Goal: Transaction & Acquisition: Book appointment/travel/reservation

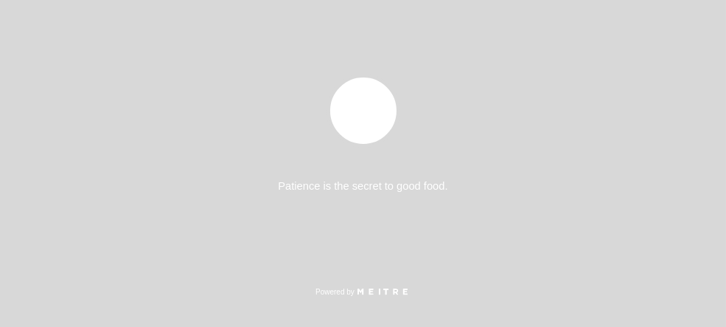
select select "es"
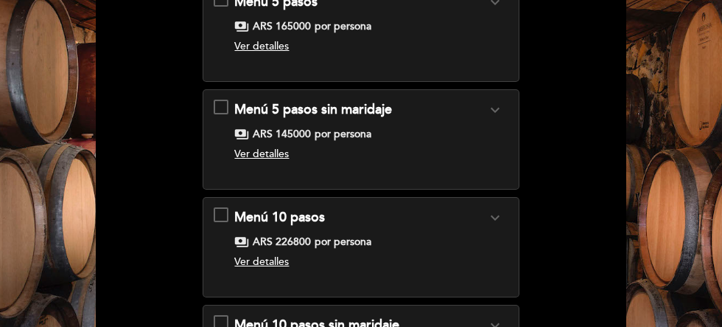
scroll to position [147, 0]
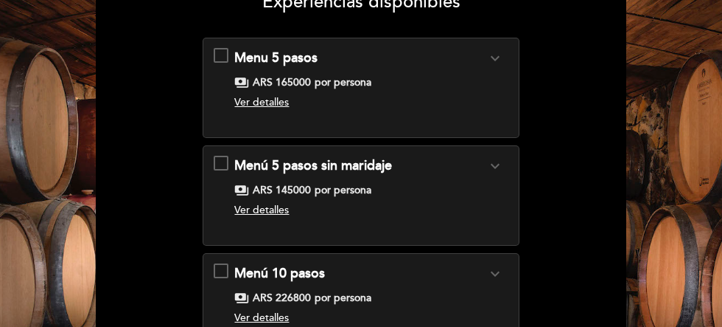
click at [225, 55] on div "Menu 5 pasos expand_more Clic aquí para ver menú. payments ARS 165000 por perso…" at bounding box center [361, 82] width 294 height 66
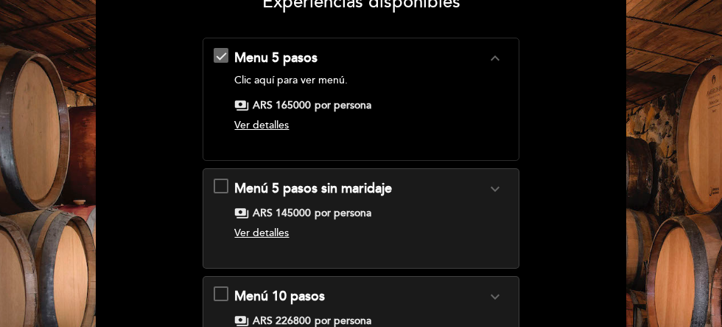
click at [268, 125] on span "Ver detalles" at bounding box center [261, 125] width 55 height 13
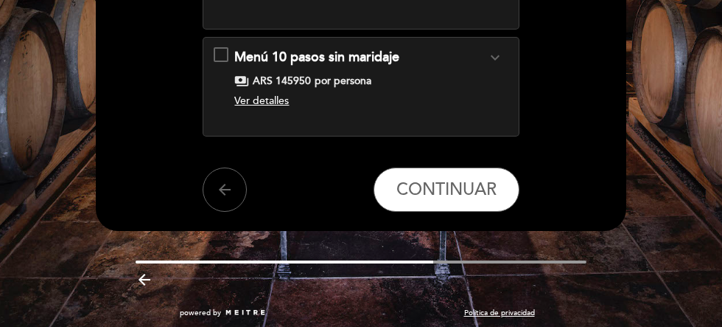
scroll to position [522, 0]
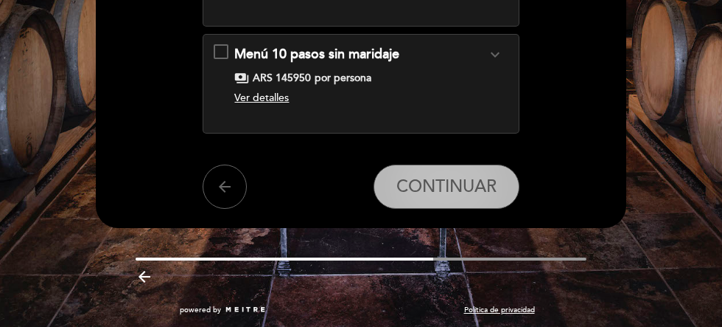
click at [436, 190] on span "CONTINUAR" at bounding box center [447, 186] width 100 height 21
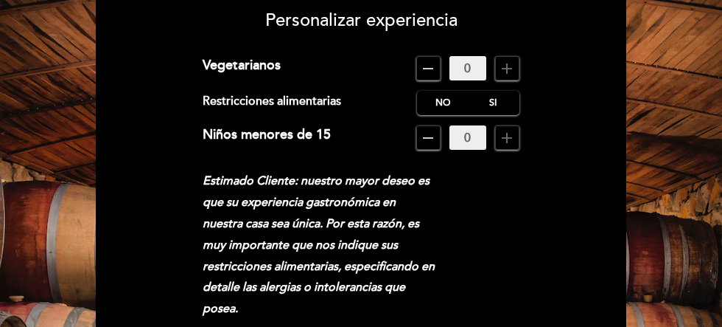
scroll to position [147, 0]
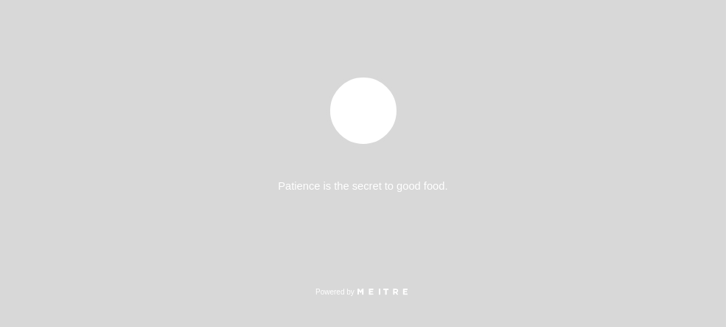
select select "es"
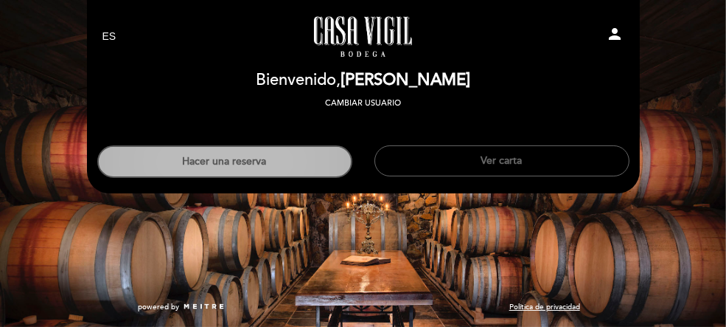
click at [238, 161] on button "Hacer una reserva" at bounding box center [224, 161] width 255 height 32
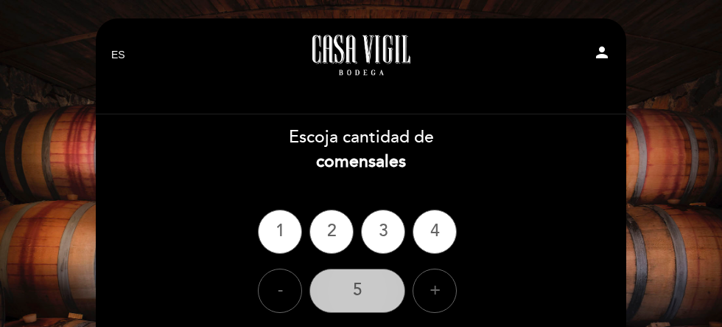
click at [363, 294] on div "5" at bounding box center [358, 290] width 96 height 44
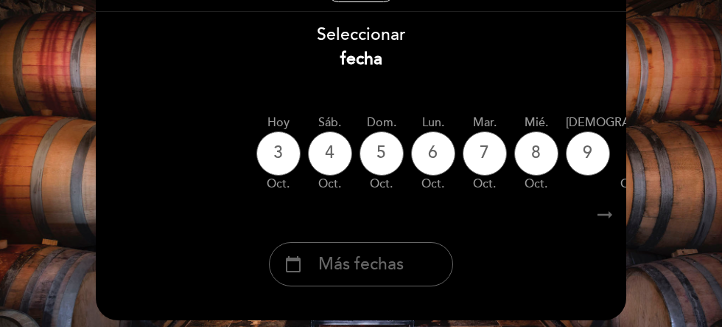
scroll to position [147, 0]
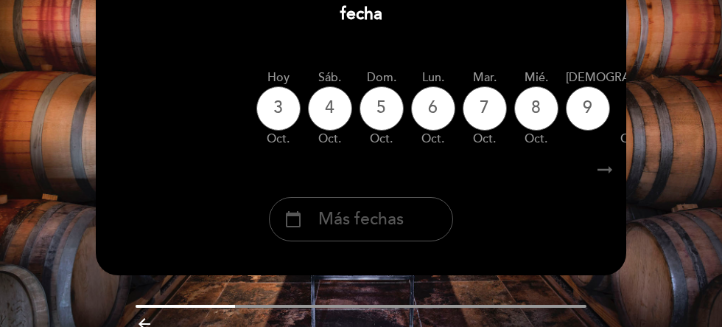
click at [376, 219] on span "Más fechas" at bounding box center [361, 219] width 86 height 24
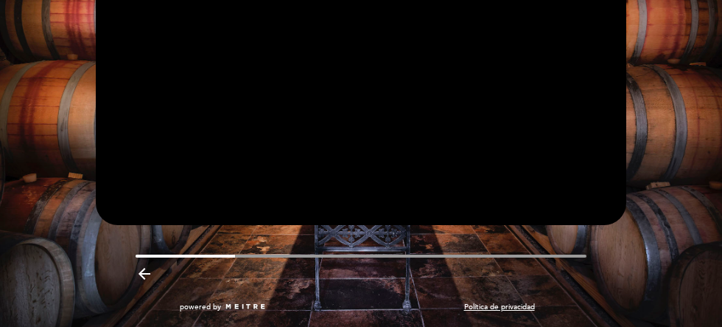
scroll to position [139, 0]
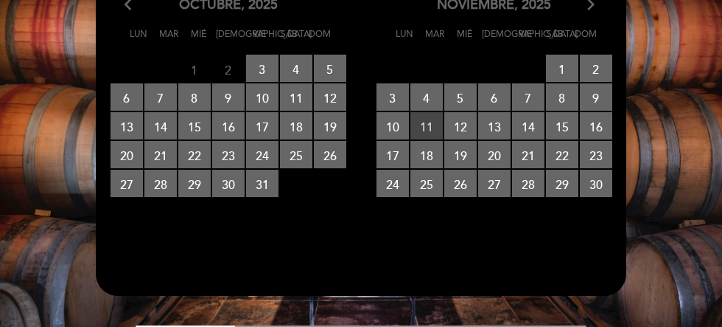
click at [433, 128] on span "11 RESERVAS DISPONIBLES" at bounding box center [427, 125] width 32 height 27
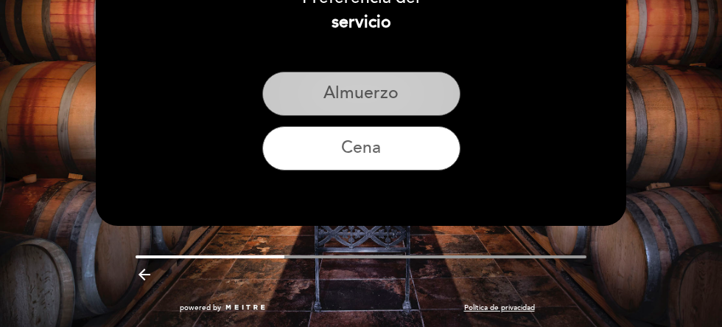
click at [358, 102] on button "Almuerzo" at bounding box center [361, 93] width 198 height 44
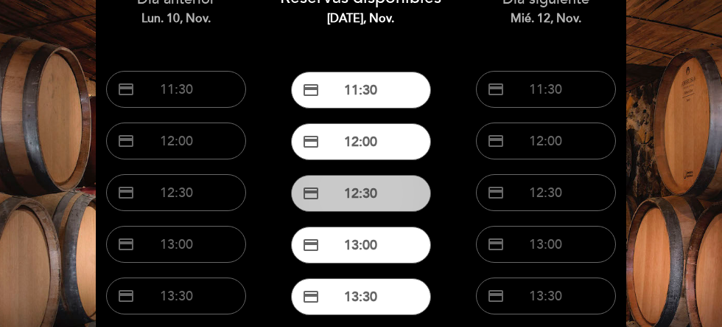
click at [360, 195] on button "credit_card 12:30" at bounding box center [361, 193] width 140 height 37
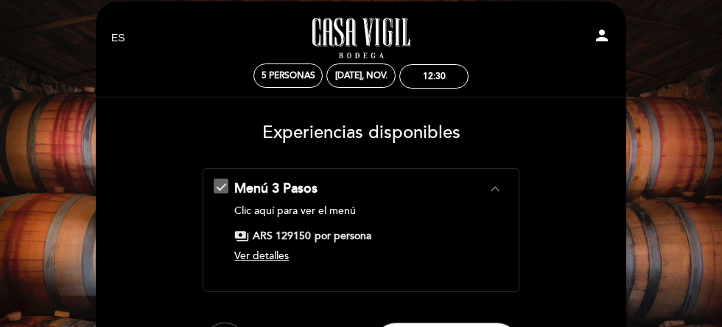
scroll to position [0, 0]
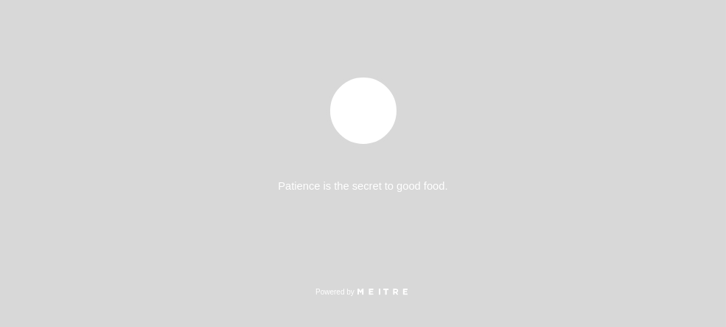
select select "es"
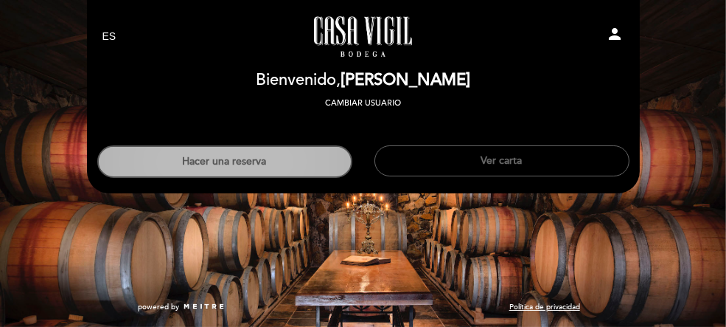
click at [237, 164] on button "Hacer una reserva" at bounding box center [224, 161] width 255 height 32
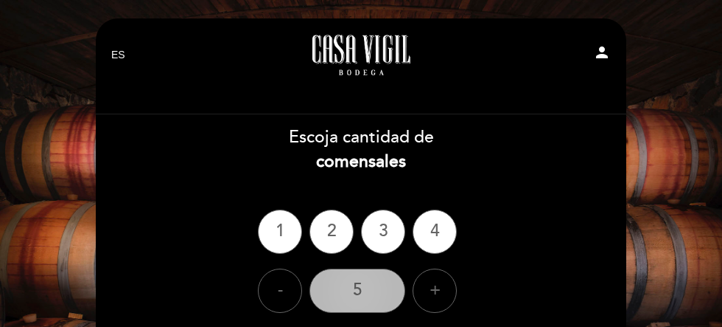
click at [358, 288] on div "5" at bounding box center [358, 290] width 96 height 44
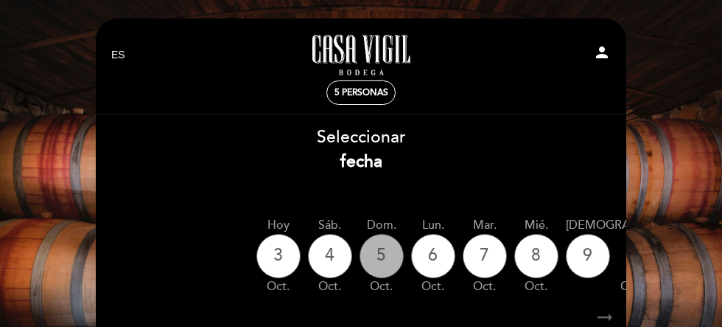
scroll to position [147, 0]
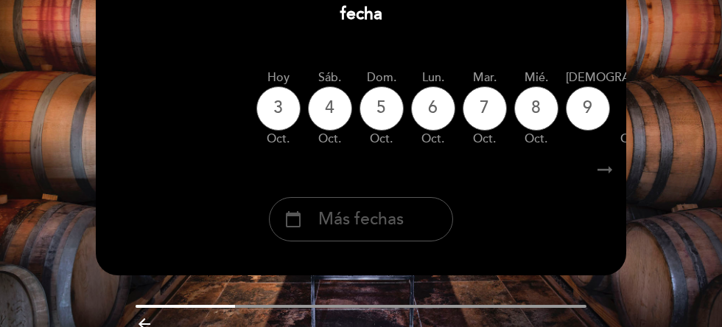
click at [382, 222] on span "Más fechas" at bounding box center [361, 219] width 86 height 24
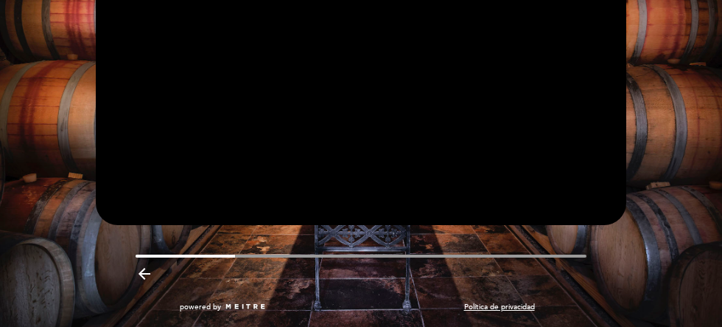
scroll to position [139, 0]
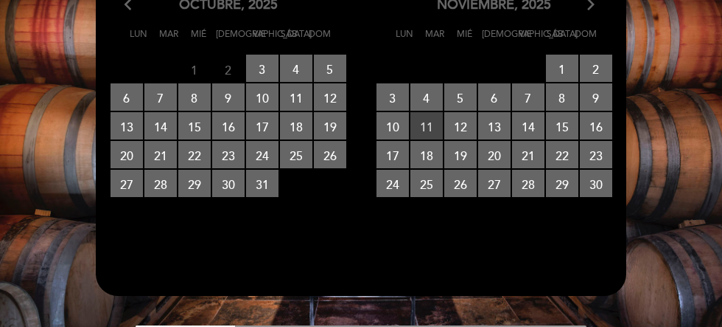
click at [430, 127] on span "11 RESERVAS DISPONIBLES" at bounding box center [427, 125] width 32 height 27
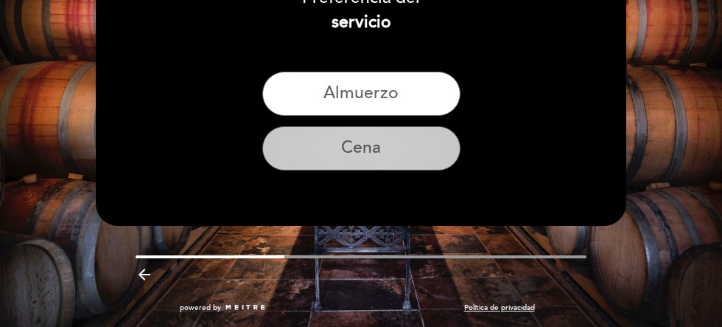
click at [358, 147] on button "Cena" at bounding box center [361, 148] width 198 height 44
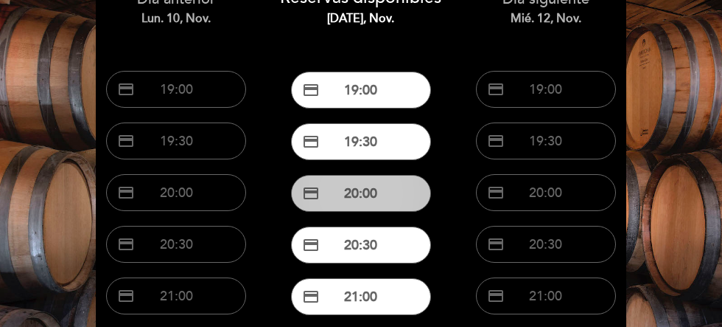
click at [353, 197] on button "credit_card 20:00" at bounding box center [361, 193] width 140 height 37
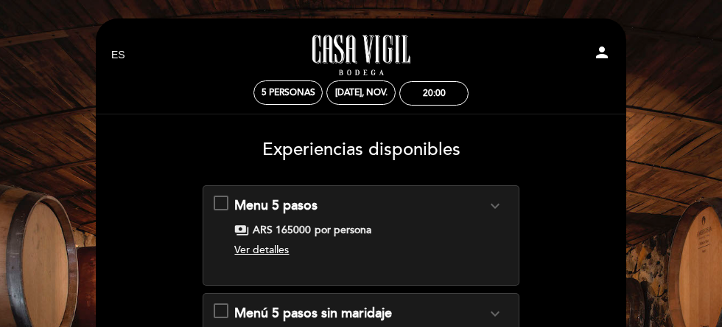
scroll to position [74, 0]
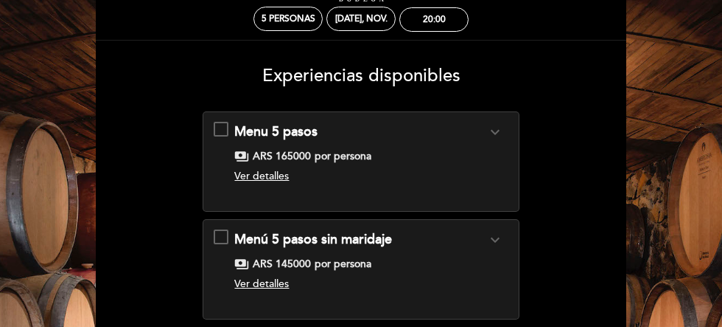
click at [268, 175] on span "Ver detalles" at bounding box center [261, 176] width 55 height 13
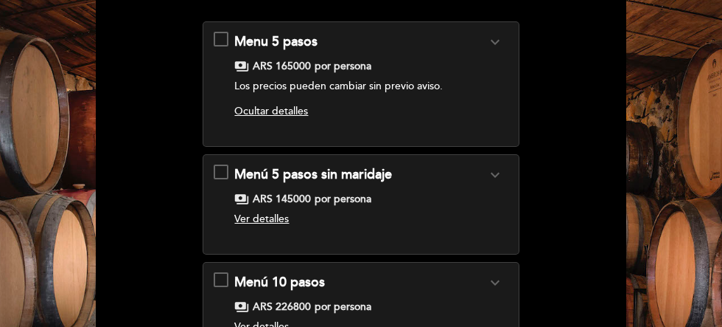
scroll to position [147, 0]
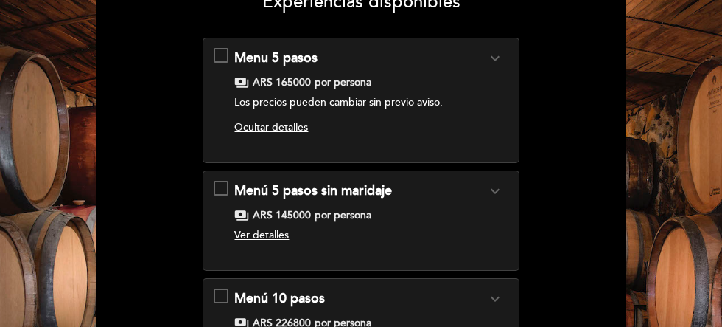
click at [222, 56] on div "Menu 5 pasos expand_more Clic aquí para ver menú. payments ARS 165000 por perso…" at bounding box center [361, 94] width 294 height 91
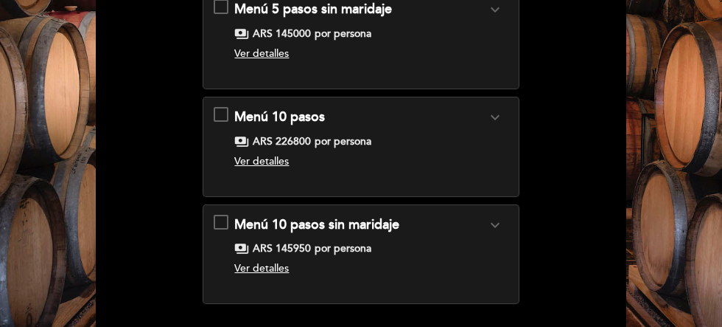
scroll to position [442, 0]
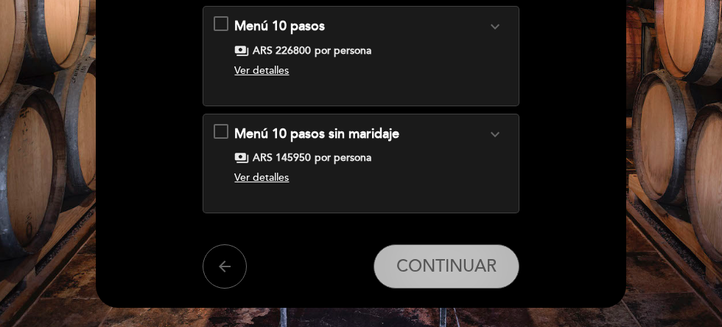
click at [420, 268] on span "CONTINUAR" at bounding box center [447, 266] width 100 height 21
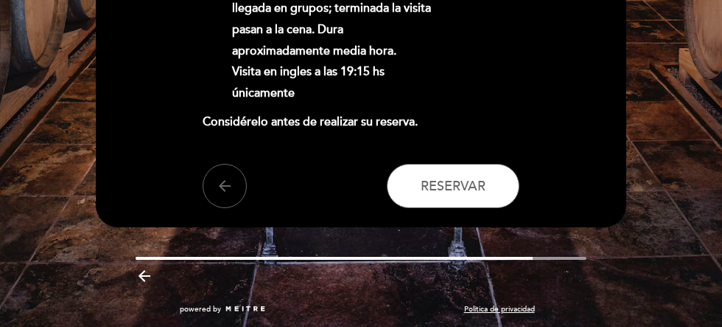
scroll to position [685, 0]
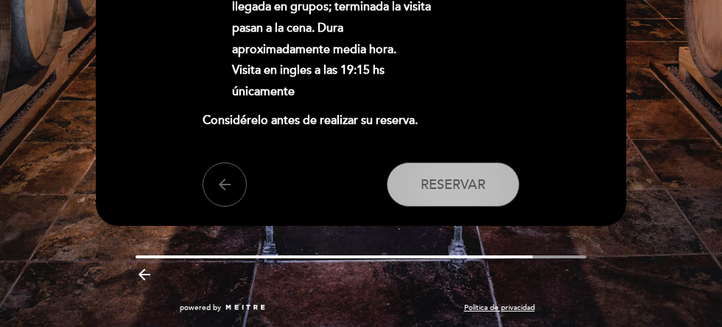
click at [430, 192] on button "Reservar" at bounding box center [453, 184] width 133 height 44
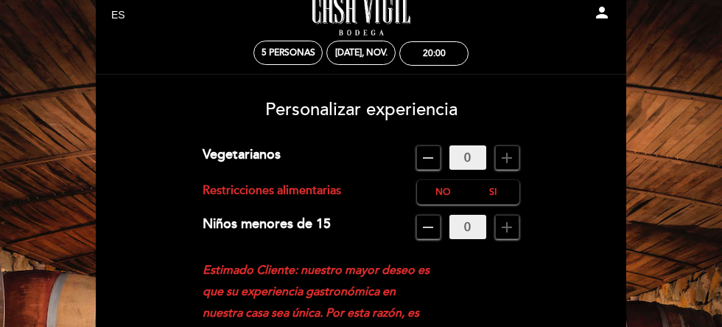
scroll to position [21, 0]
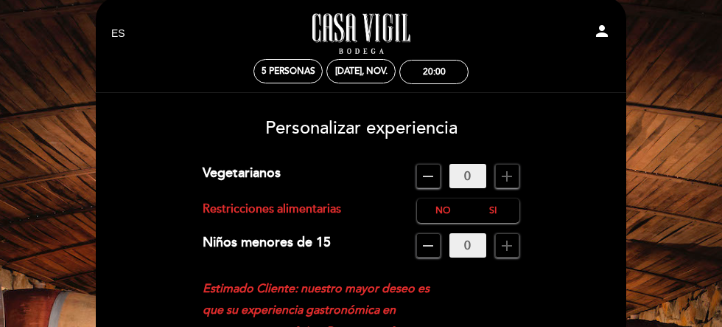
click at [425, 178] on icon "remove" at bounding box center [428, 176] width 18 height 18
click at [450, 210] on label "No" at bounding box center [443, 210] width 52 height 24
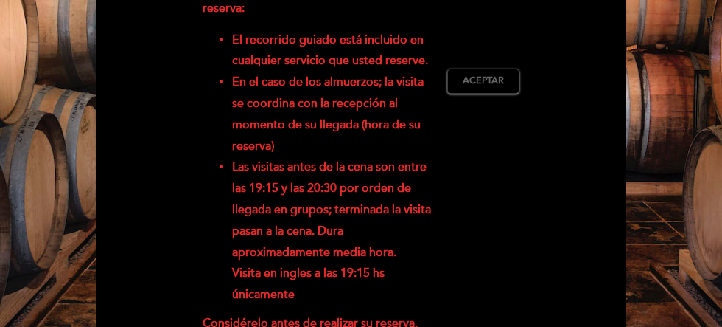
scroll to position [464, 0]
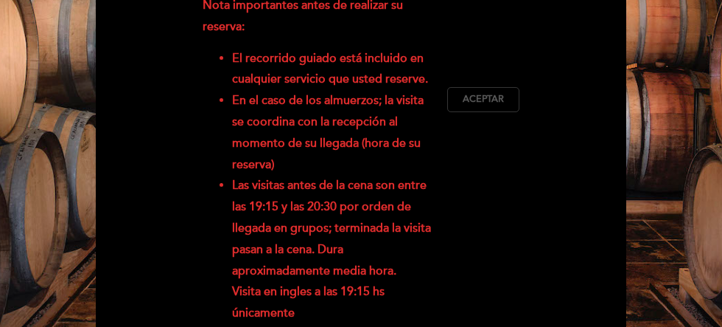
click at [492, 104] on span "Aceptar" at bounding box center [483, 99] width 41 height 13
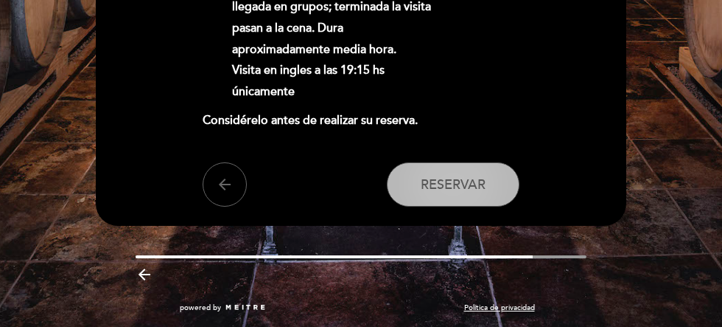
click at [440, 192] on span "Reservar" at bounding box center [453, 184] width 65 height 16
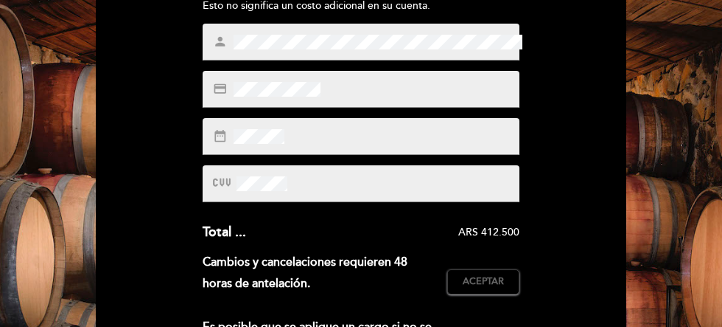
scroll to position [295, 0]
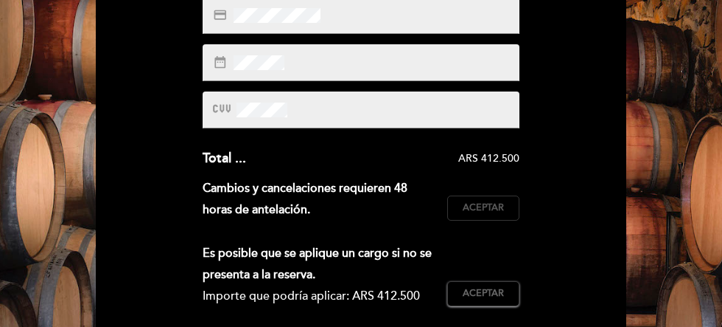
click at [493, 213] on span "Aceptar" at bounding box center [483, 207] width 41 height 13
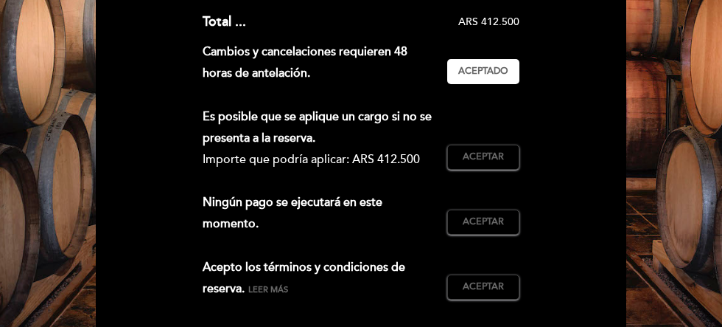
scroll to position [442, 0]
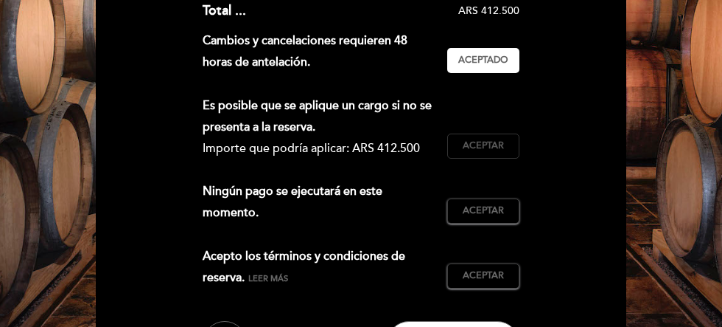
click at [491, 147] on span "Aceptar" at bounding box center [483, 145] width 41 height 13
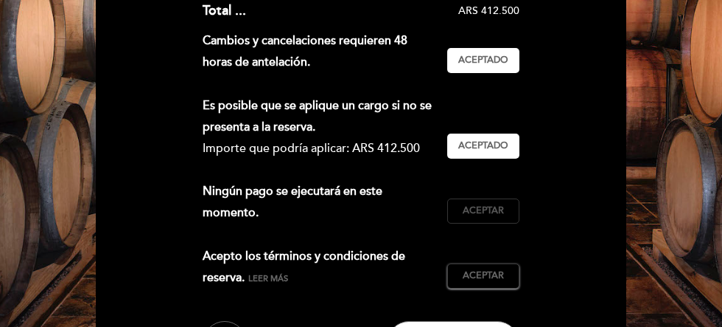
click at [494, 212] on span "Aceptar" at bounding box center [483, 210] width 41 height 13
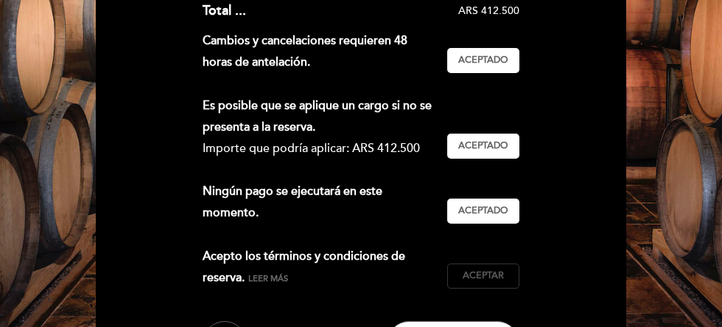
click at [489, 269] on span "Aceptar" at bounding box center [483, 275] width 41 height 13
click at [284, 277] on span "Leer más" at bounding box center [268, 278] width 40 height 10
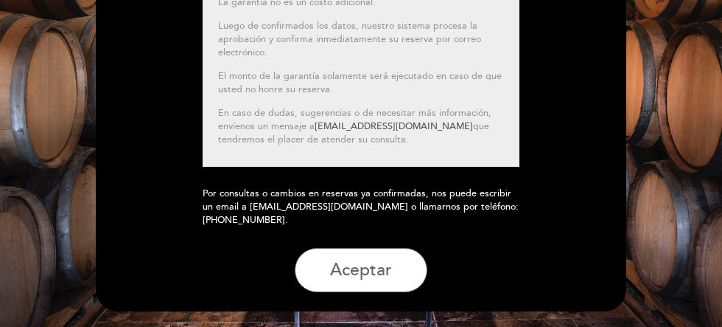
scroll to position [360, 0]
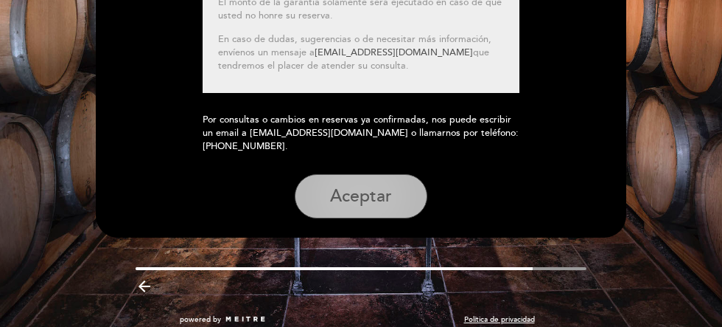
click at [364, 200] on button "Aceptar" at bounding box center [361, 196] width 133 height 44
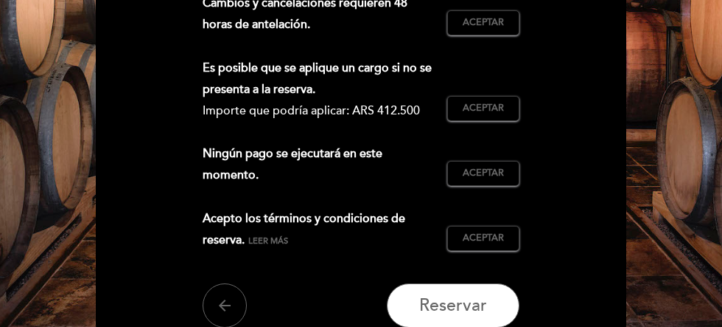
scroll to position [516, 0]
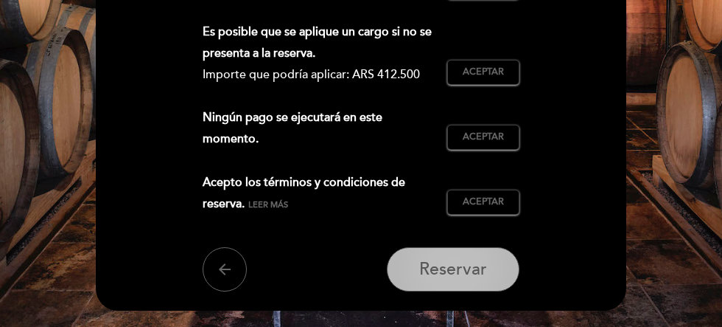
click at [439, 270] on span "Reservar" at bounding box center [453, 269] width 68 height 21
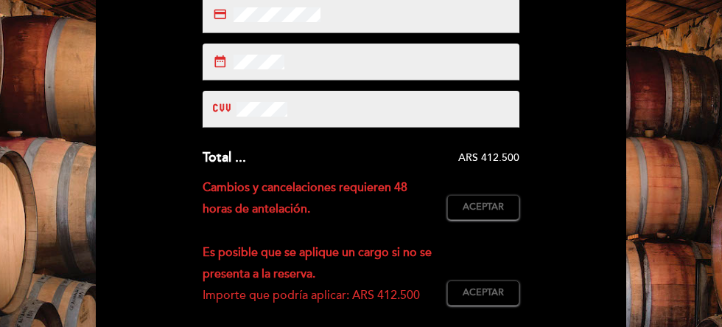
scroll to position [295, 0]
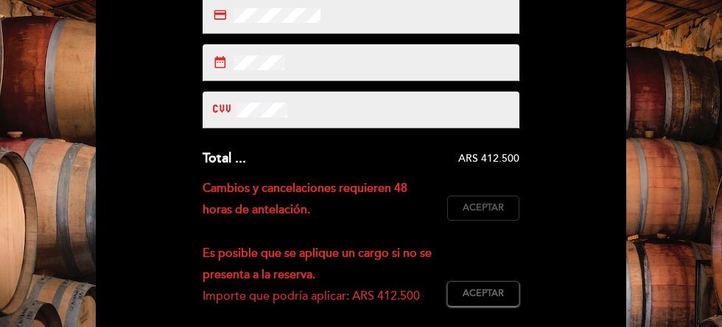
click at [490, 210] on span "Aceptar" at bounding box center [483, 207] width 41 height 13
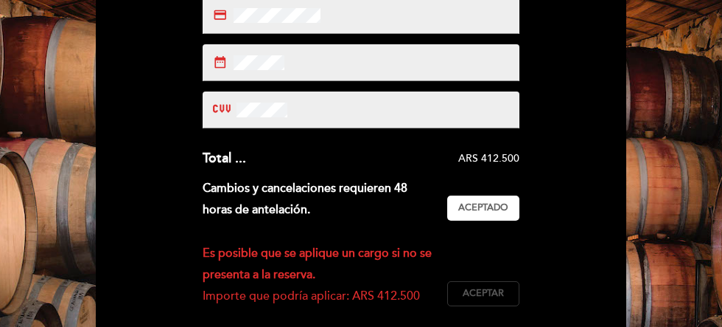
click at [489, 293] on span "Aceptar" at bounding box center [483, 293] width 41 height 13
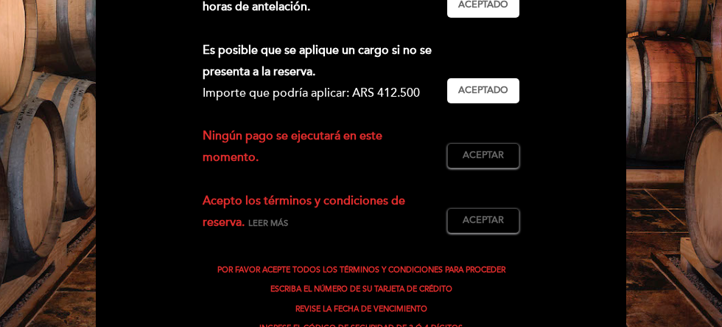
scroll to position [516, 0]
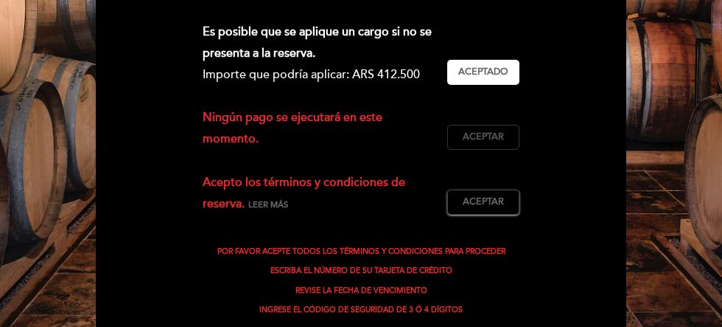
click at [470, 143] on span "Aceptar" at bounding box center [483, 136] width 41 height 13
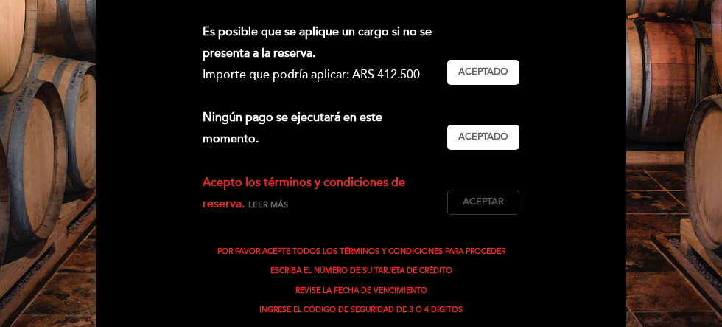
click at [468, 202] on span "Aceptar" at bounding box center [483, 201] width 41 height 13
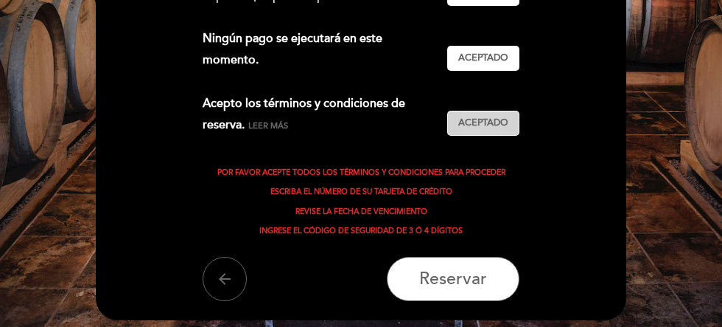
scroll to position [663, 0]
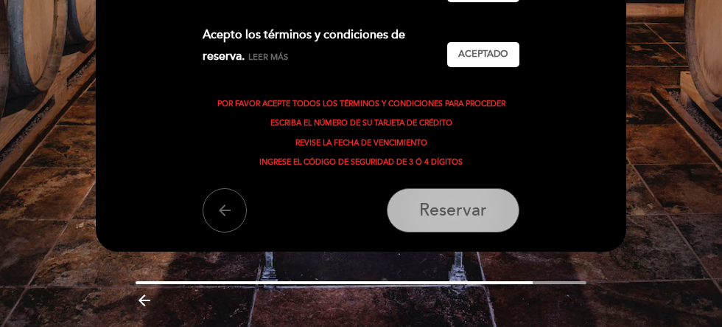
click at [449, 212] on span "Reservar" at bounding box center [453, 210] width 68 height 21
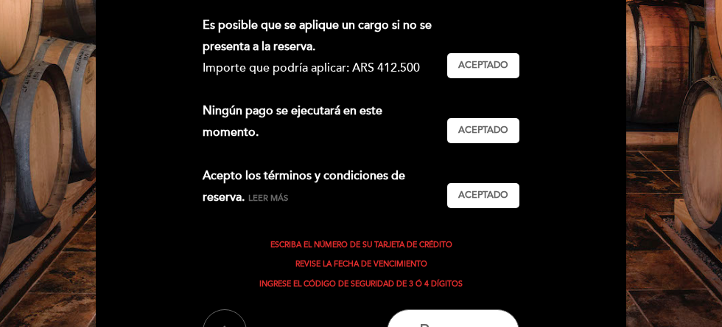
scroll to position [590, 0]
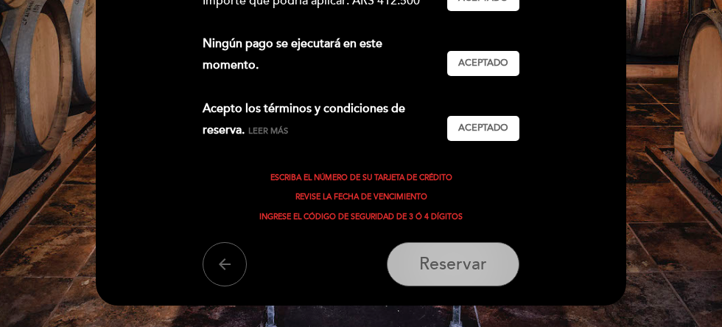
click at [469, 260] on span "Reservar" at bounding box center [453, 264] width 68 height 21
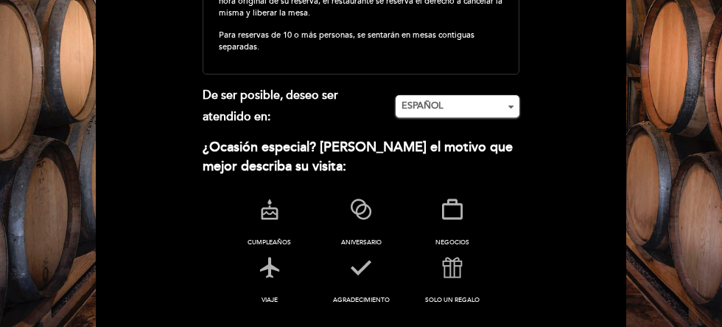
scroll to position [383, 0]
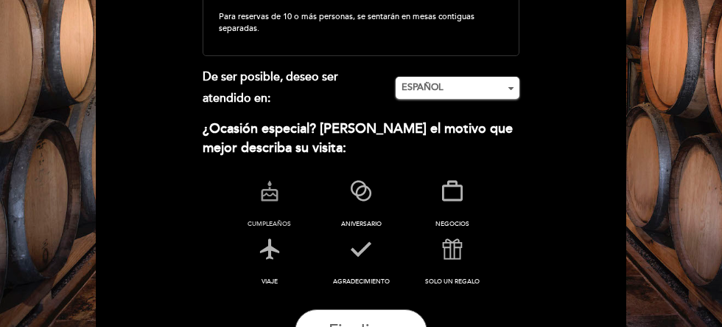
click at [269, 194] on icon at bounding box center [270, 192] width 38 height 38
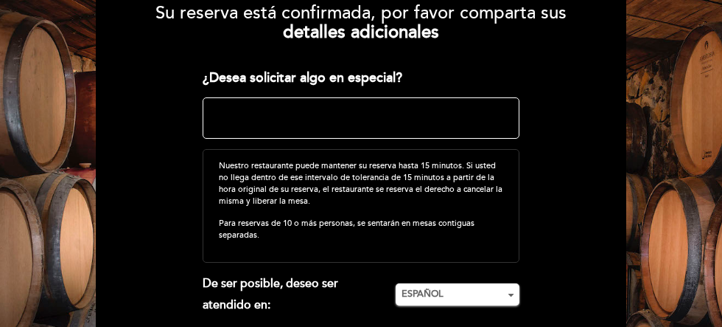
scroll to position [162, 0]
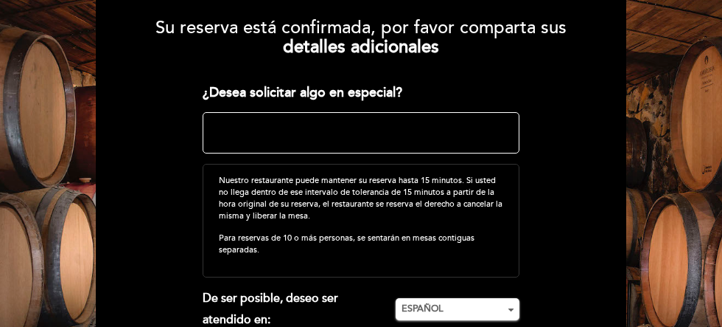
click at [241, 126] on textarea at bounding box center [361, 132] width 316 height 41
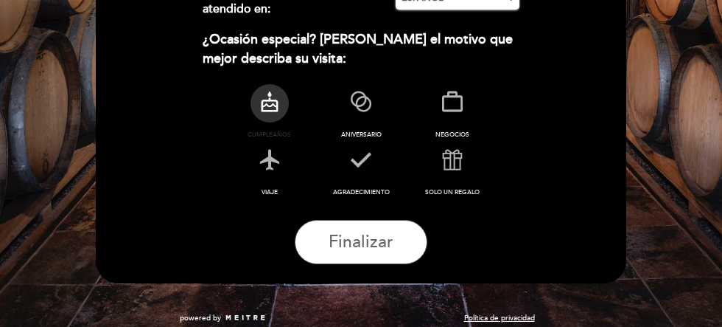
scroll to position [481, 0]
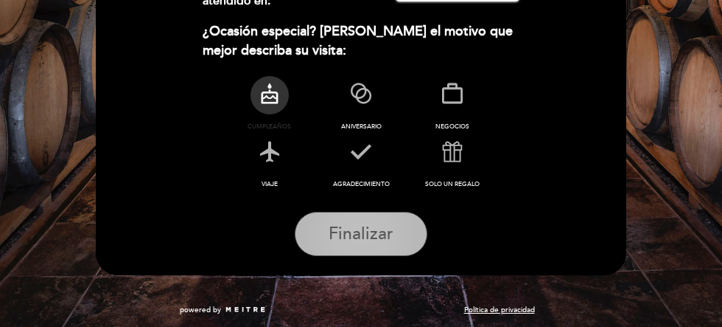
type textarea "el recorrido antes por favor. Muchas gracias"
click at [363, 229] on span "Finalizar" at bounding box center [361, 233] width 65 height 21
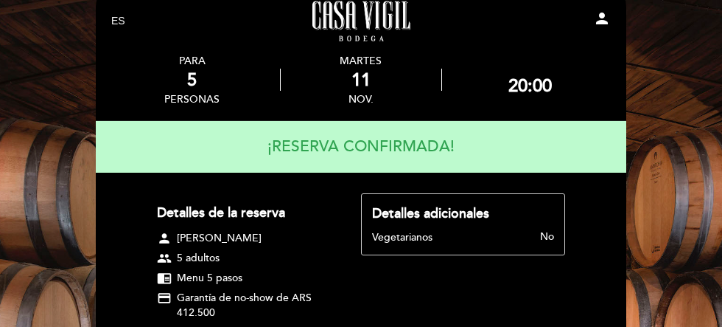
scroll to position [0, 0]
